Goal: Find specific page/section: Find specific page/section

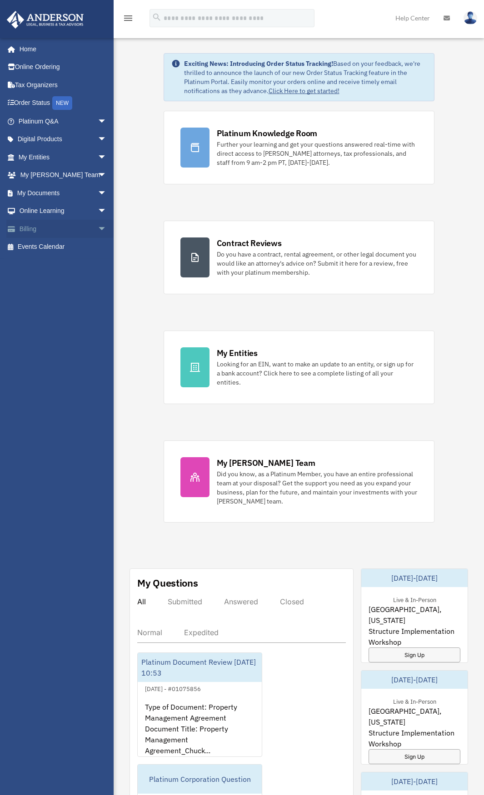
click at [98, 228] on span "arrow_drop_down" at bounding box center [107, 229] width 18 height 19
click at [98, 211] on span "arrow_drop_down" at bounding box center [107, 211] width 18 height 19
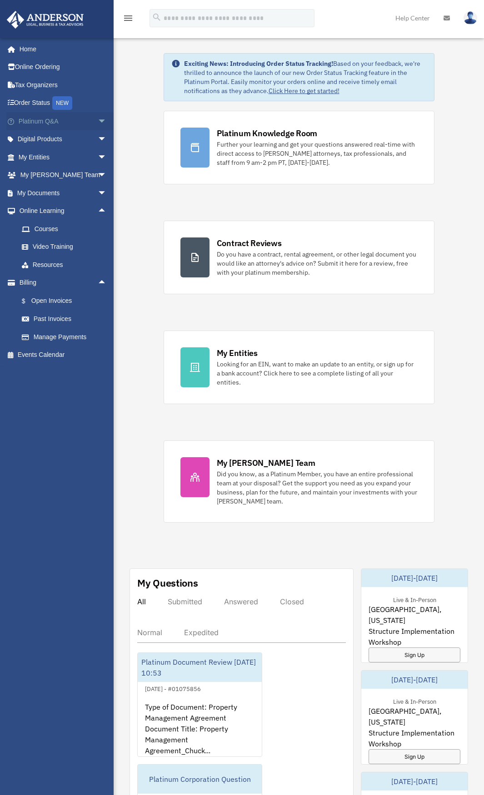
click at [98, 120] on span "arrow_drop_down" at bounding box center [107, 121] width 18 height 19
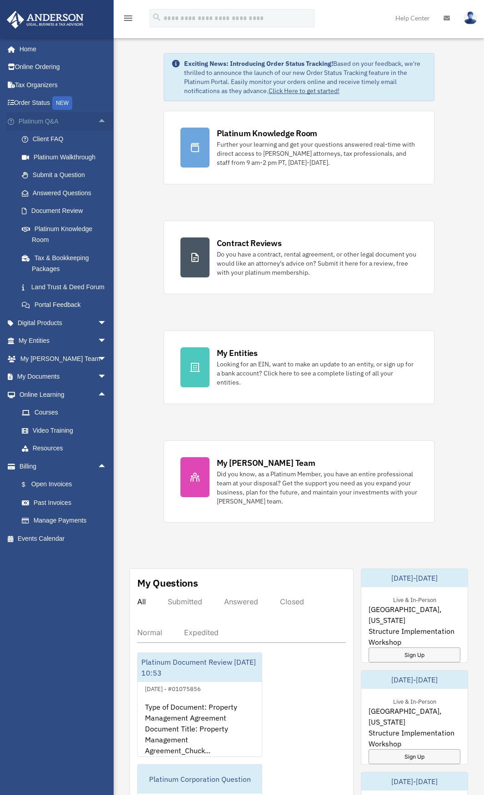
click at [98, 121] on span "arrow_drop_up" at bounding box center [107, 121] width 18 height 19
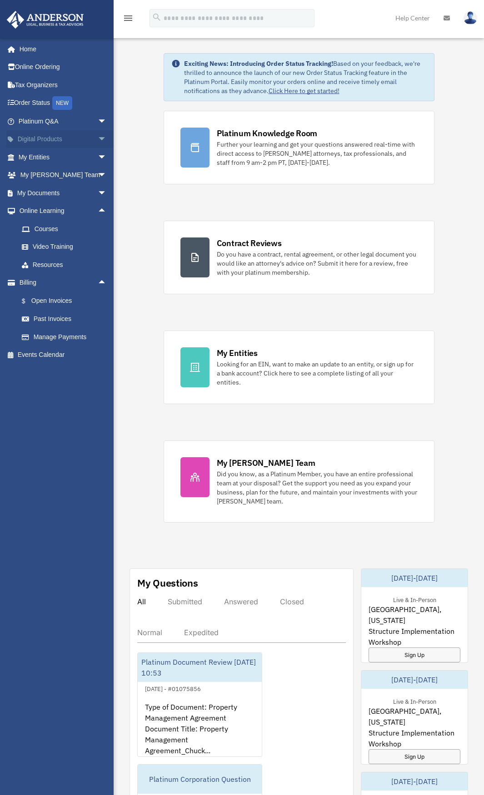
click at [98, 139] on span "arrow_drop_down" at bounding box center [107, 139] width 18 height 19
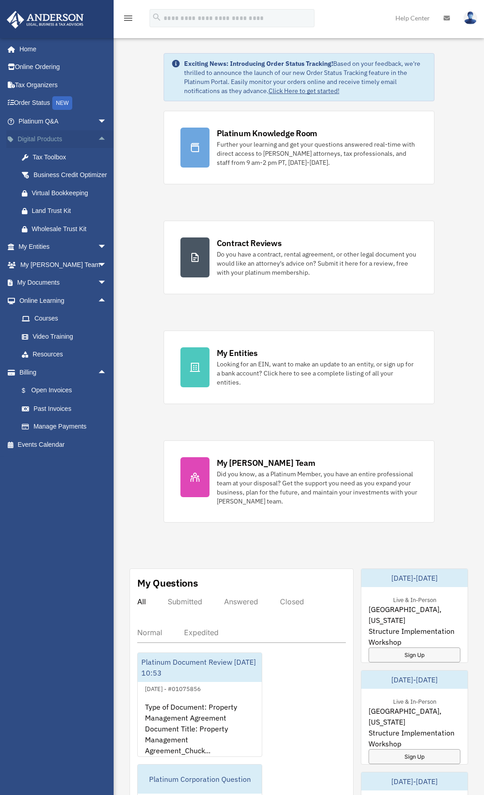
click at [98, 139] on span "arrow_drop_up" at bounding box center [107, 139] width 18 height 19
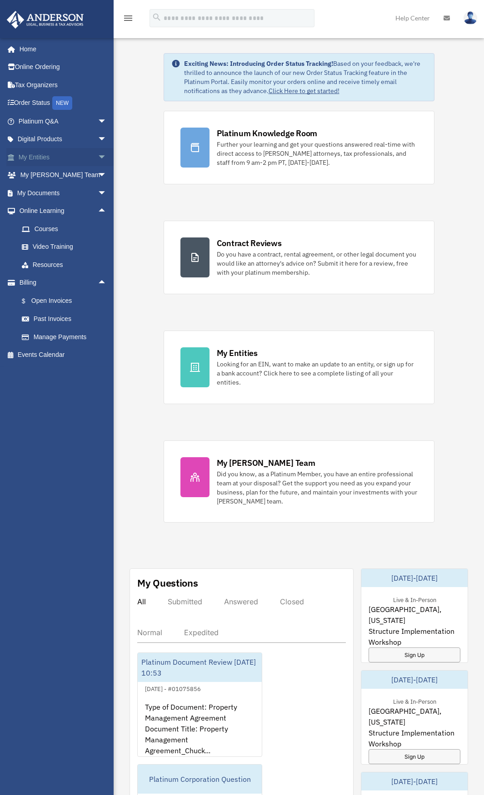
click at [98, 155] on span "arrow_drop_down" at bounding box center [107, 157] width 18 height 19
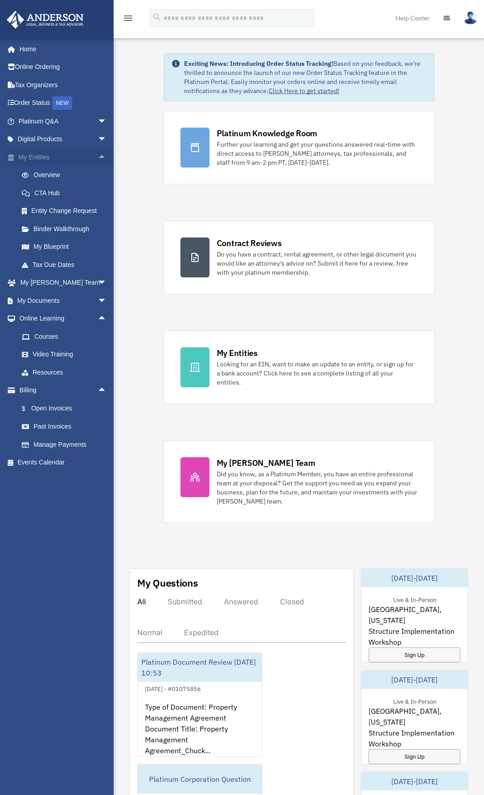
click at [98, 155] on span "arrow_drop_up" at bounding box center [107, 157] width 18 height 19
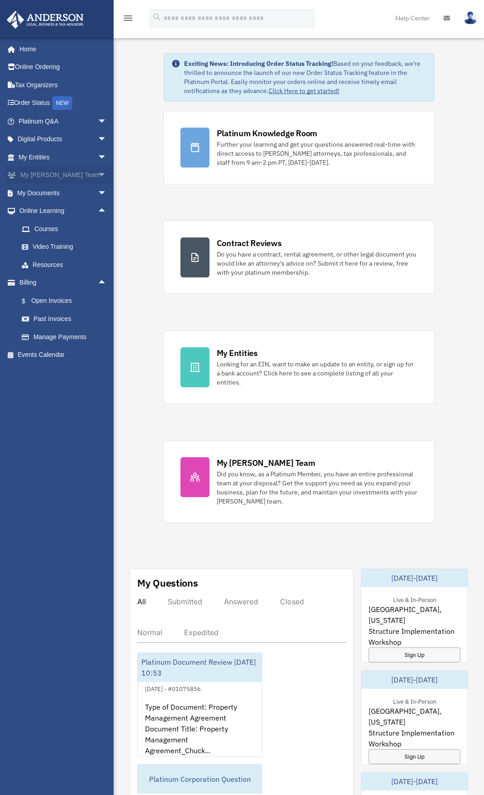
click at [98, 176] on span "arrow_drop_down" at bounding box center [107, 175] width 18 height 19
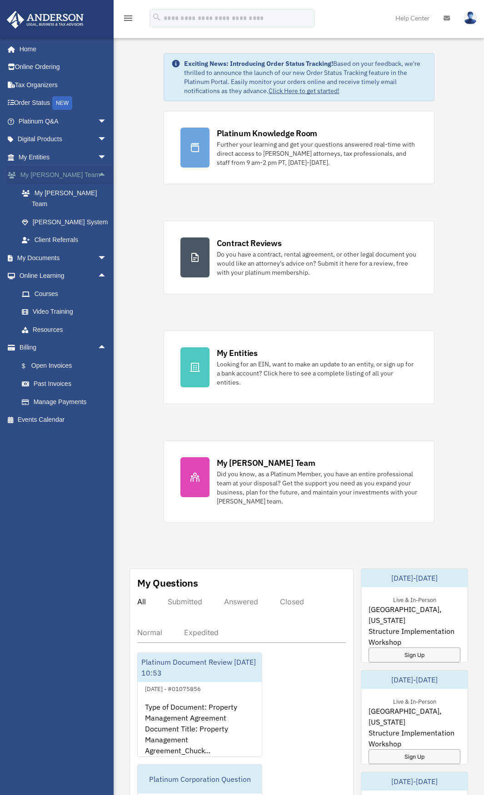
click at [98, 175] on span "arrow_drop_up" at bounding box center [107, 175] width 18 height 19
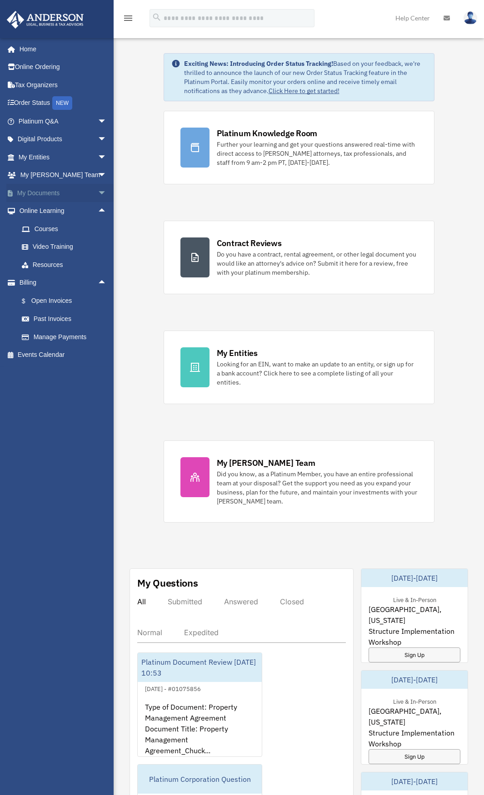
click at [98, 192] on span "arrow_drop_down" at bounding box center [107, 193] width 18 height 19
click at [98, 193] on span "arrow_drop_up" at bounding box center [107, 193] width 18 height 19
click at [98, 282] on span "arrow_drop_up" at bounding box center [107, 283] width 18 height 19
click at [98, 209] on span "arrow_drop_up" at bounding box center [107, 211] width 18 height 19
click at [99, 191] on span "arrow_drop_down" at bounding box center [107, 193] width 18 height 19
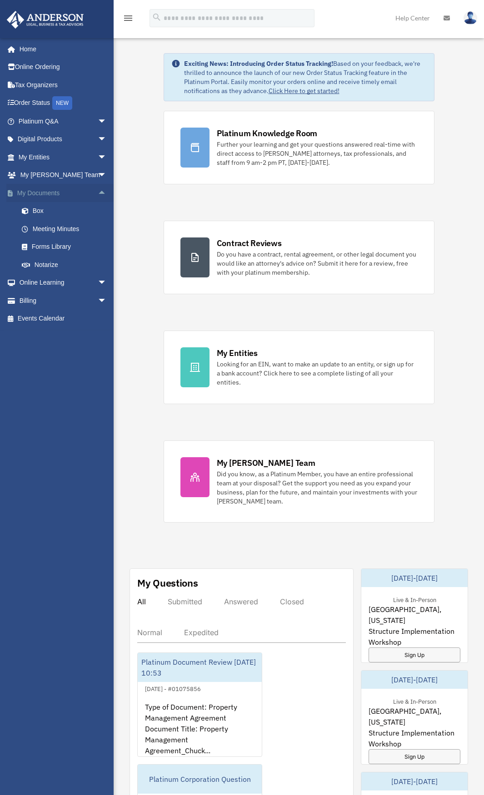
click at [98, 191] on span "arrow_drop_up" at bounding box center [107, 193] width 18 height 19
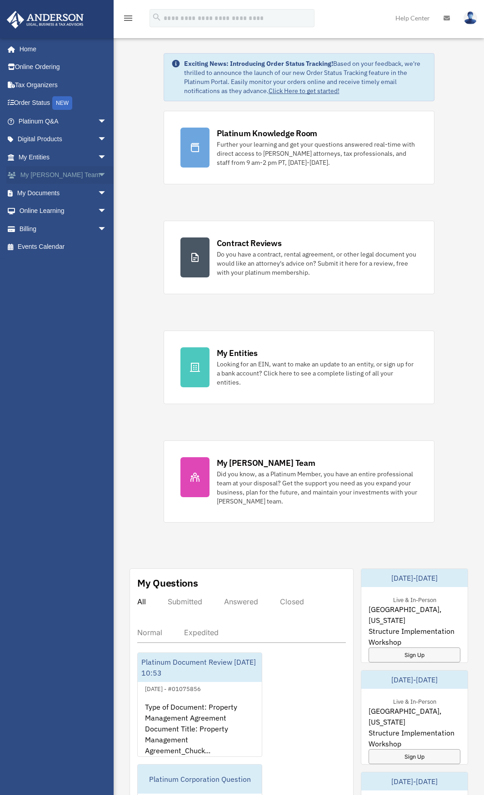
click at [98, 172] on span "arrow_drop_down" at bounding box center [107, 175] width 18 height 19
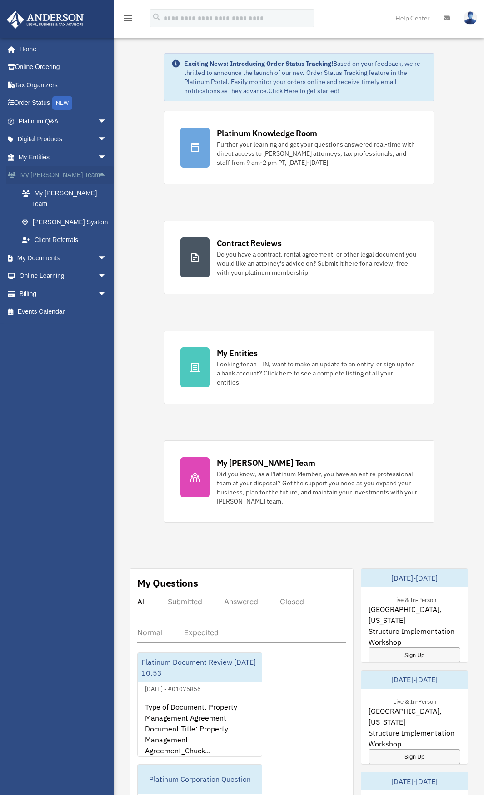
click at [98, 172] on span "arrow_drop_up" at bounding box center [107, 175] width 18 height 19
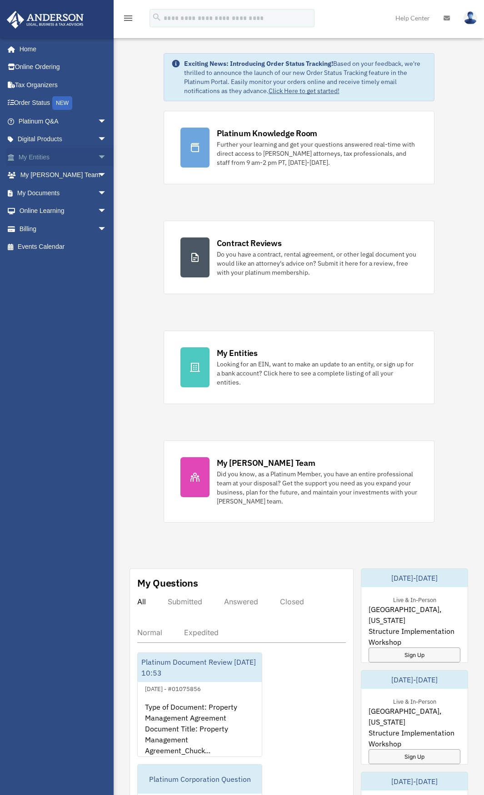
click at [98, 155] on span "arrow_drop_down" at bounding box center [107, 157] width 18 height 19
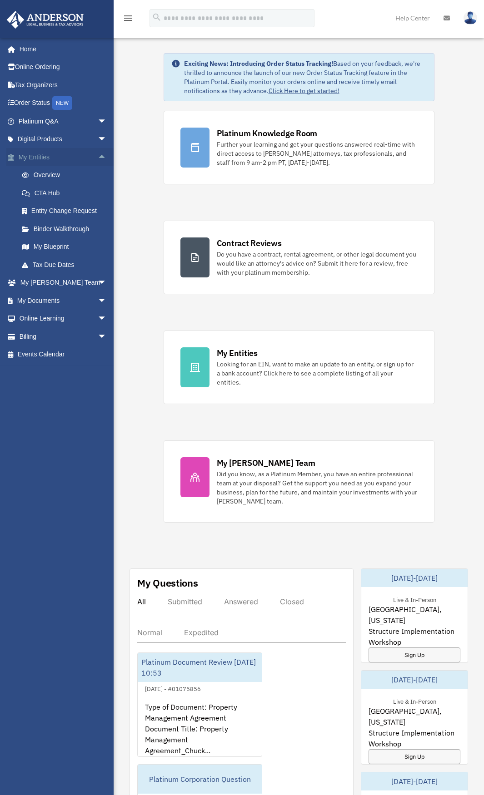
click at [98, 155] on span "arrow_drop_up" at bounding box center [107, 157] width 18 height 19
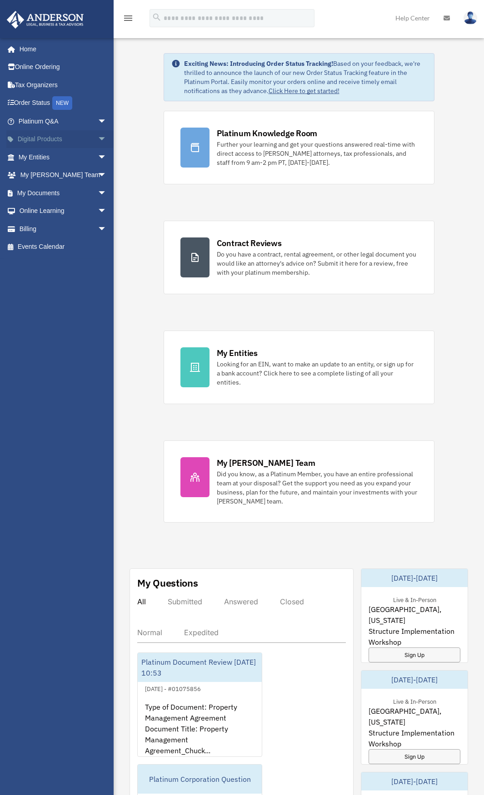
click at [98, 138] on span "arrow_drop_down" at bounding box center [107, 139] width 18 height 19
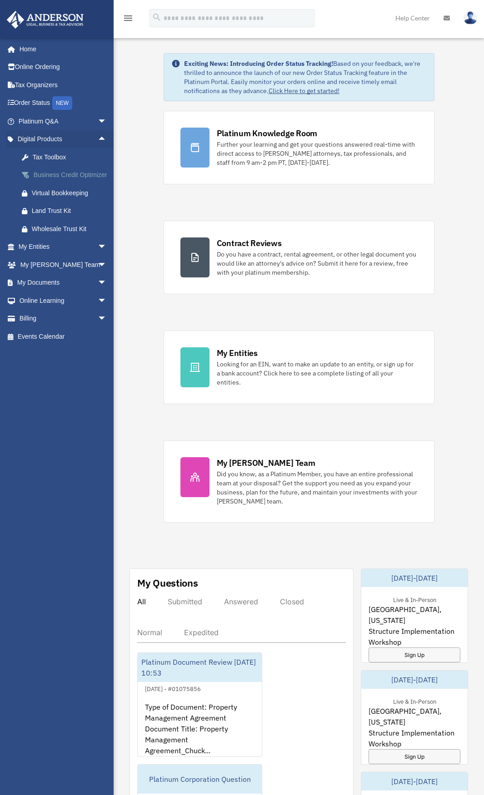
click at [53, 181] on div "Business Credit Optimizer" at bounding box center [70, 174] width 77 height 11
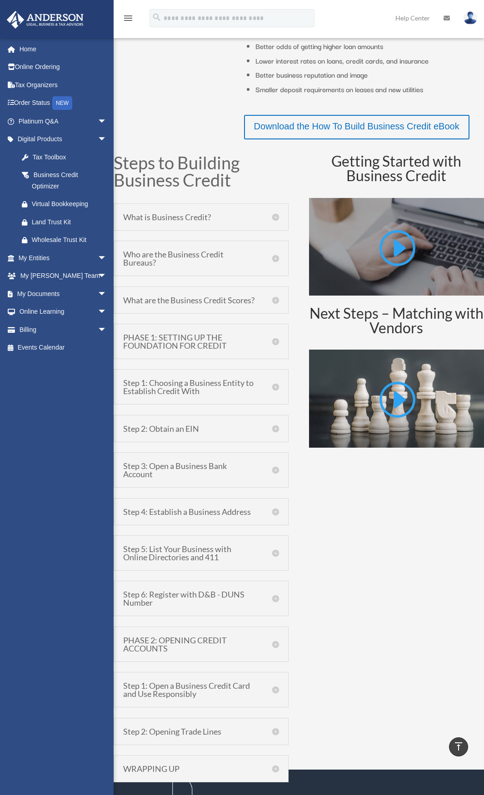
scroll to position [363, 0]
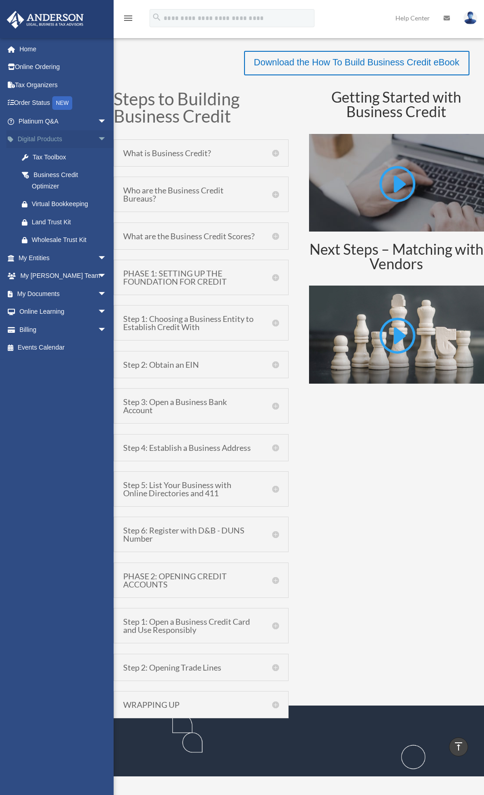
click at [98, 137] on span "arrow_drop_down" at bounding box center [107, 139] width 18 height 19
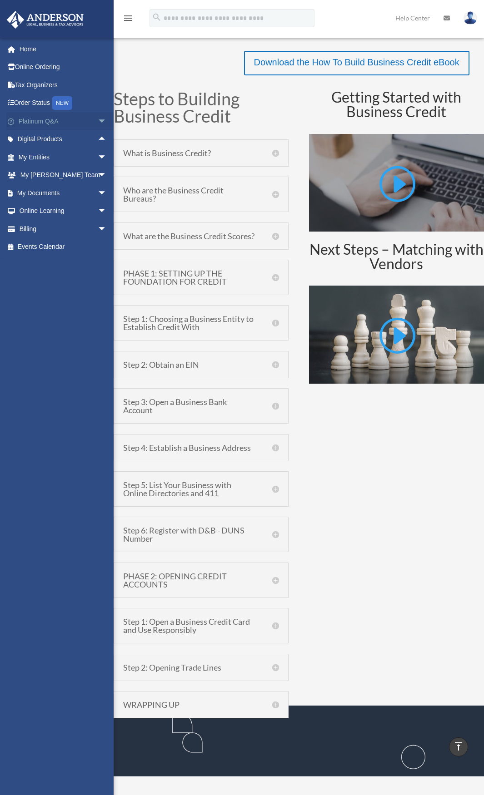
click at [98, 120] on span "arrow_drop_down" at bounding box center [107, 121] width 18 height 19
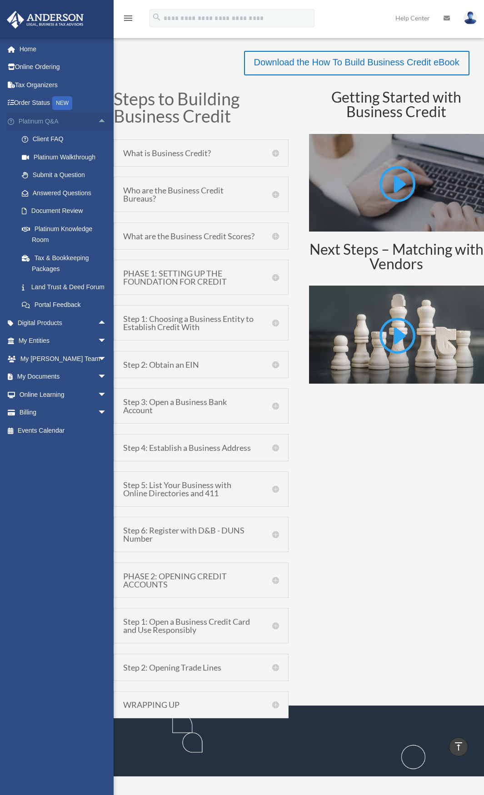
click at [98, 120] on span "arrow_drop_up" at bounding box center [107, 121] width 18 height 19
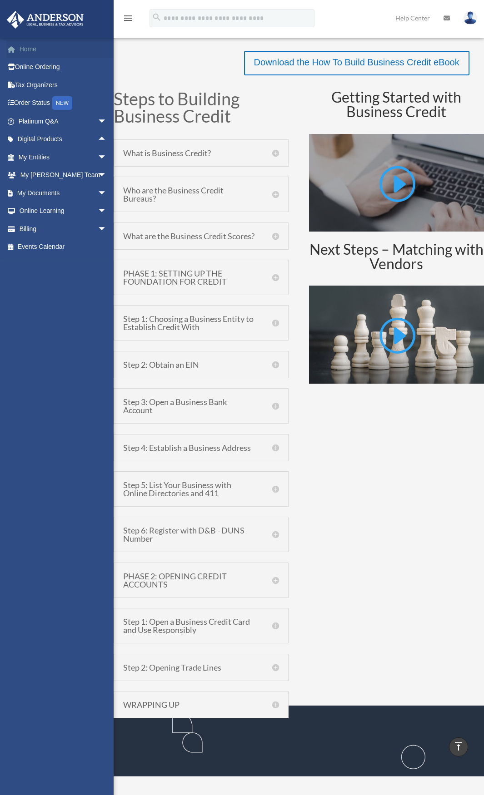
click at [28, 49] on link "Home" at bounding box center [63, 49] width 114 height 18
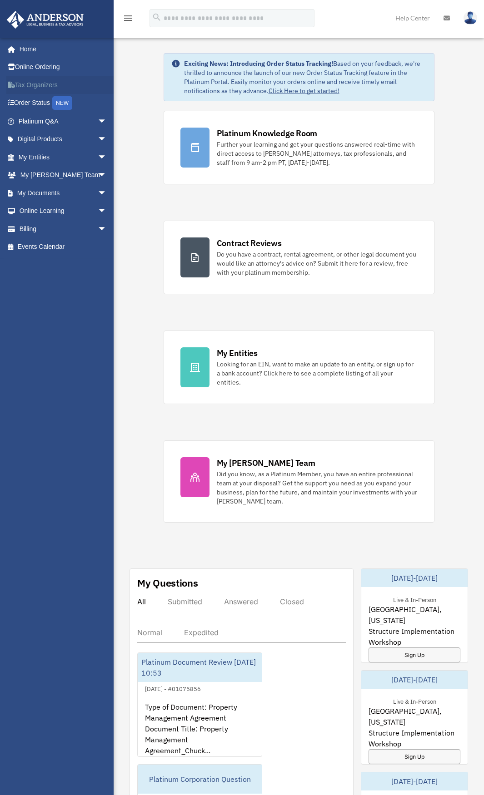
click at [38, 84] on link "Tax Organizers" at bounding box center [63, 85] width 114 height 18
